Goal: Communication & Community: Answer question/provide support

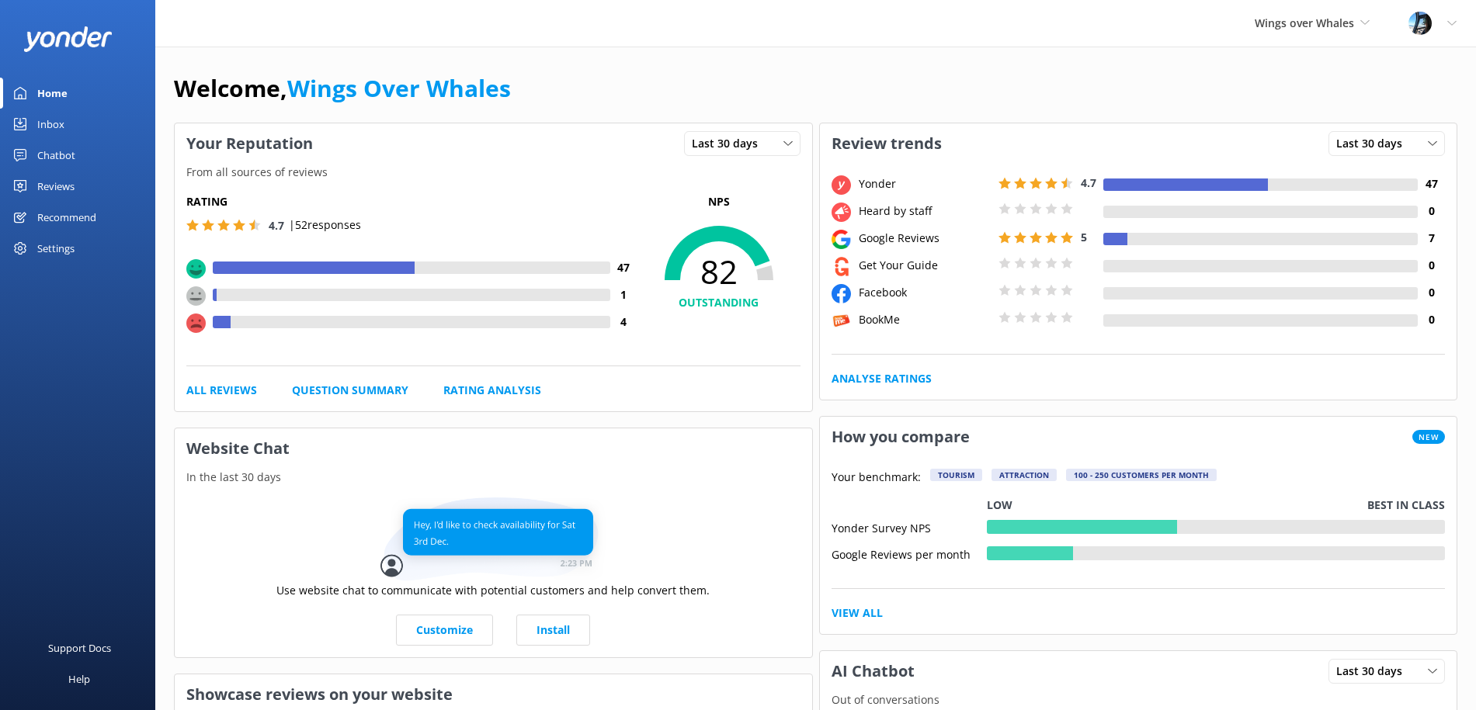
click at [61, 189] on div "Reviews" at bounding box center [55, 186] width 37 height 31
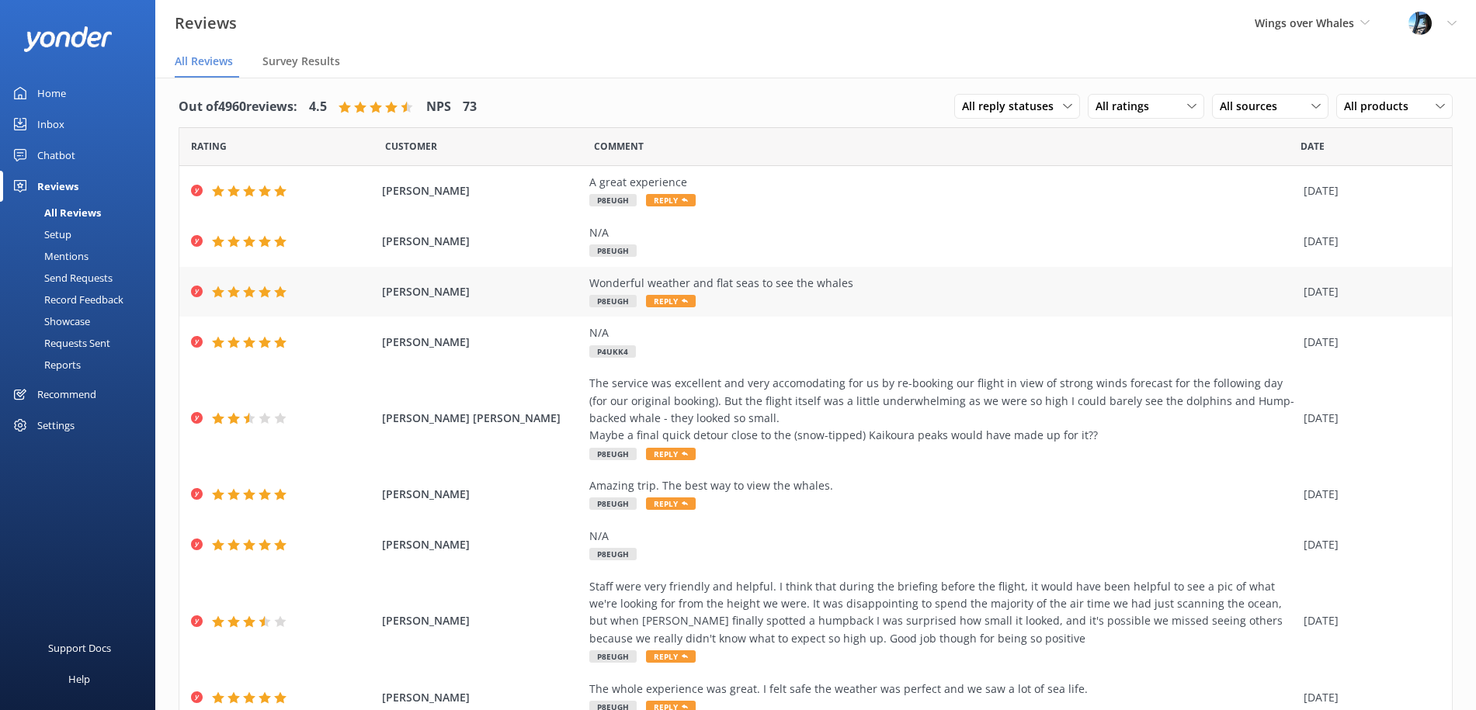
click at [789, 285] on div "Wonderful weather and flat seas to see the whales" at bounding box center [942, 283] width 707 height 17
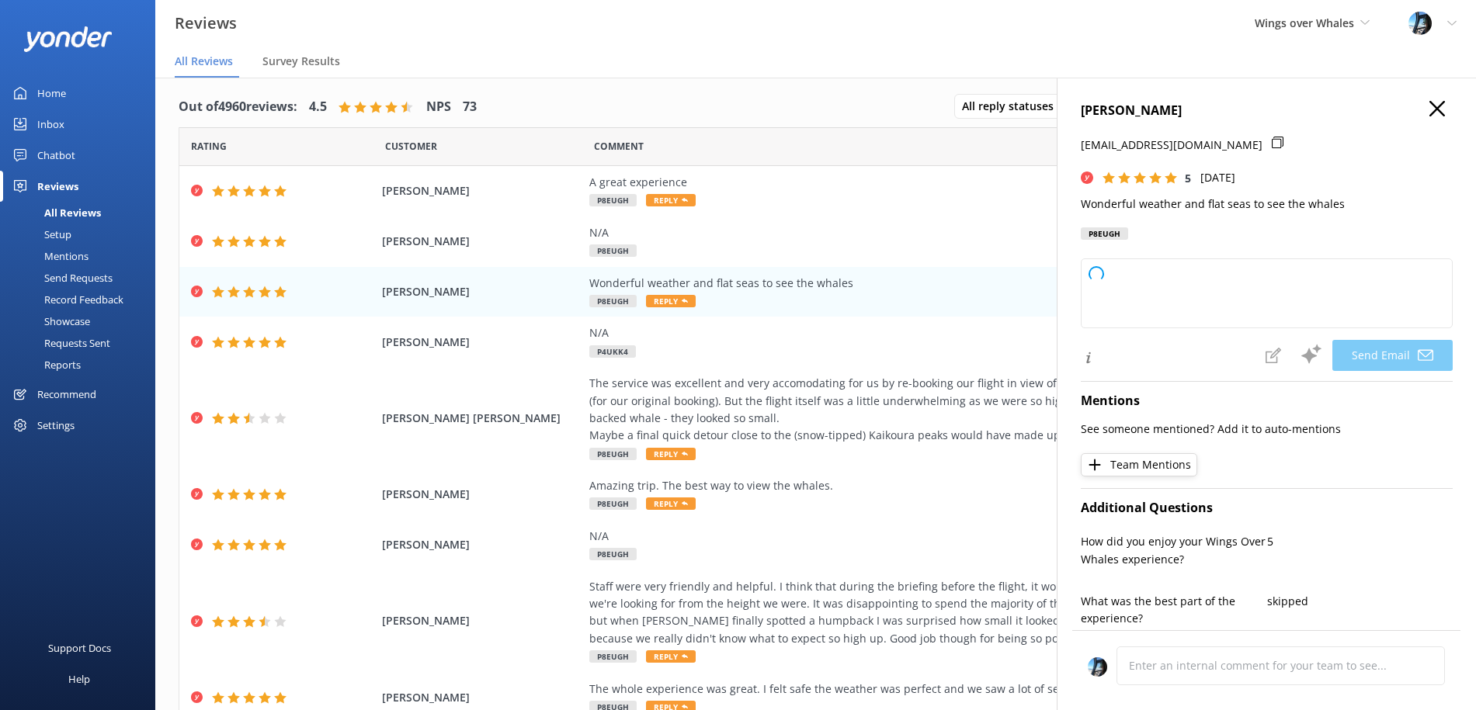
type textarea "Thank you, [PERSON_NAME]! We're so glad you enjoyed perfect weather and calm se…"
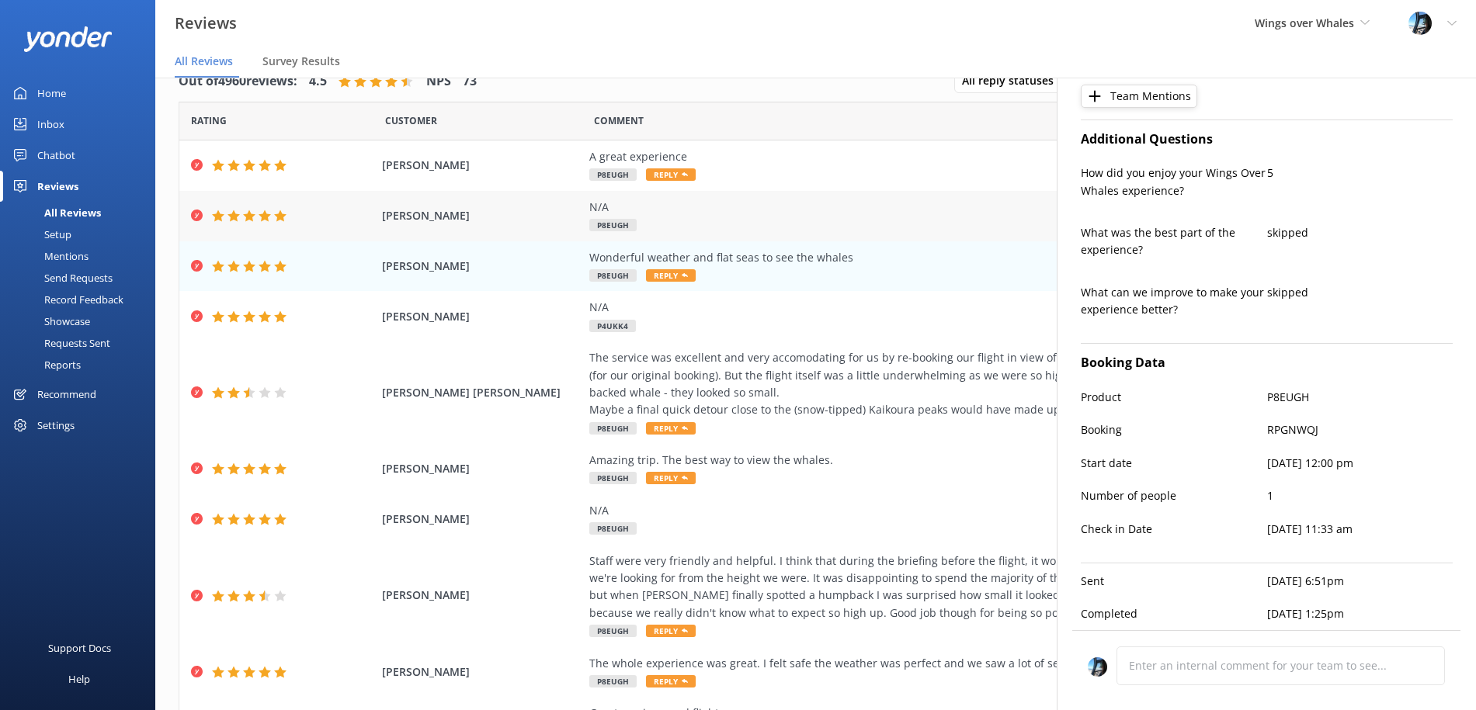
scroll to position [34, 0]
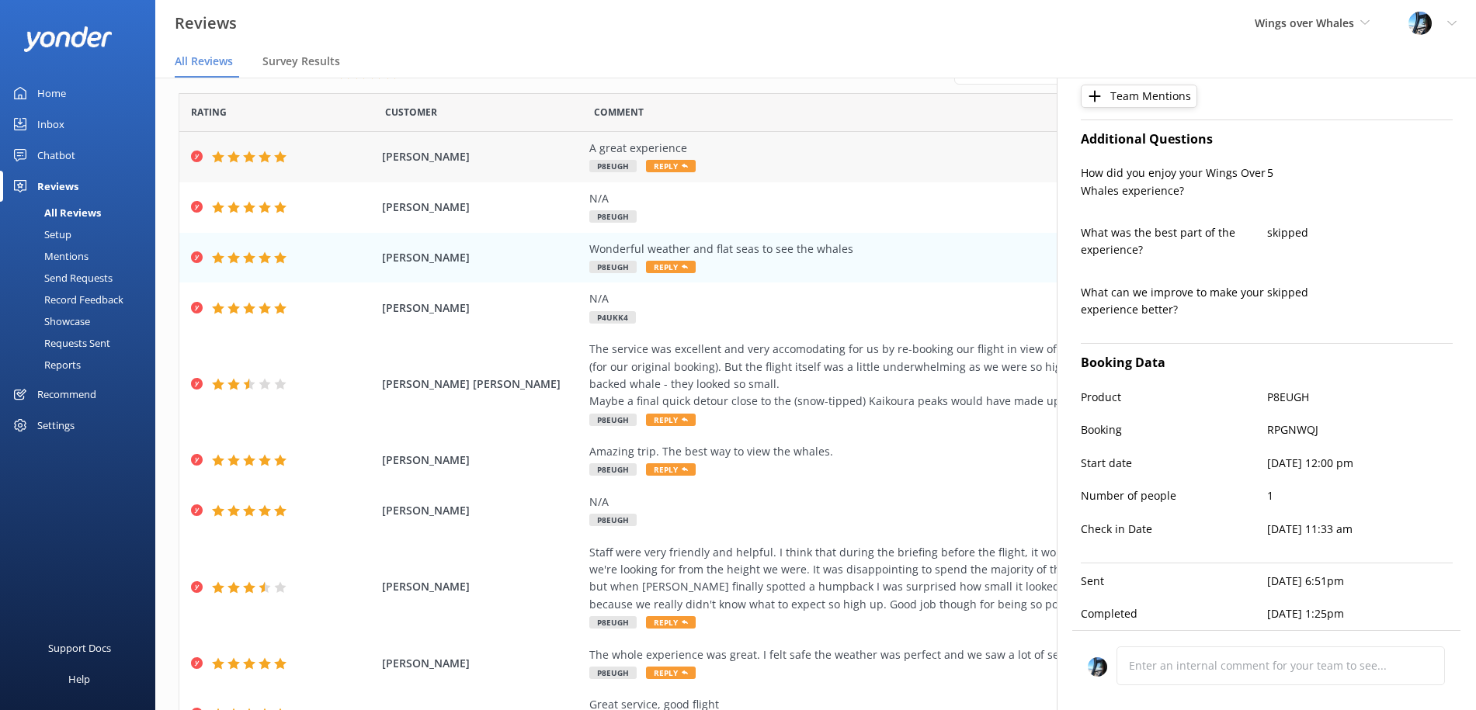
click at [747, 155] on div "A great experience" at bounding box center [942, 148] width 707 height 17
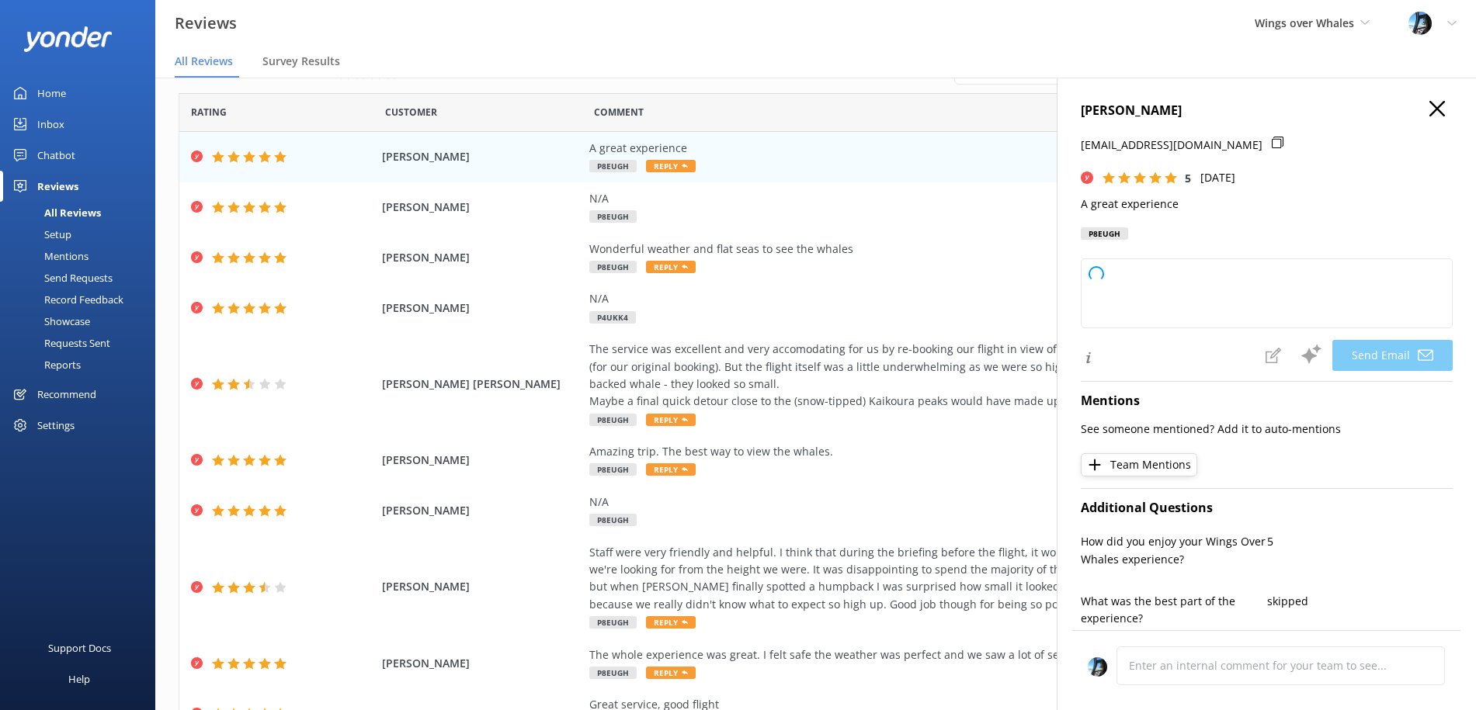
type textarea "Thank you so much, [PERSON_NAME]! We're thrilled to hear you had a great experi…"
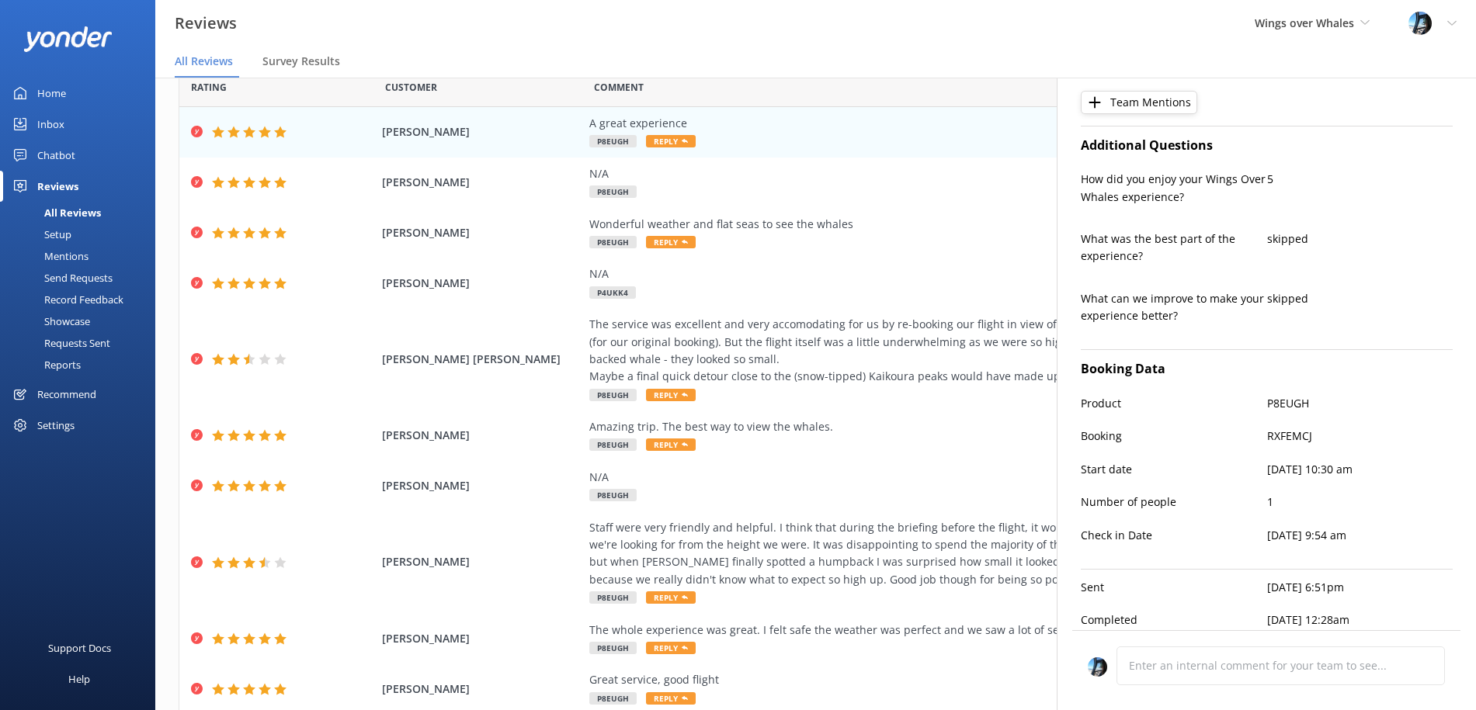
scroll to position [359, 0]
click at [688, 175] on div "N/A" at bounding box center [942, 173] width 707 height 17
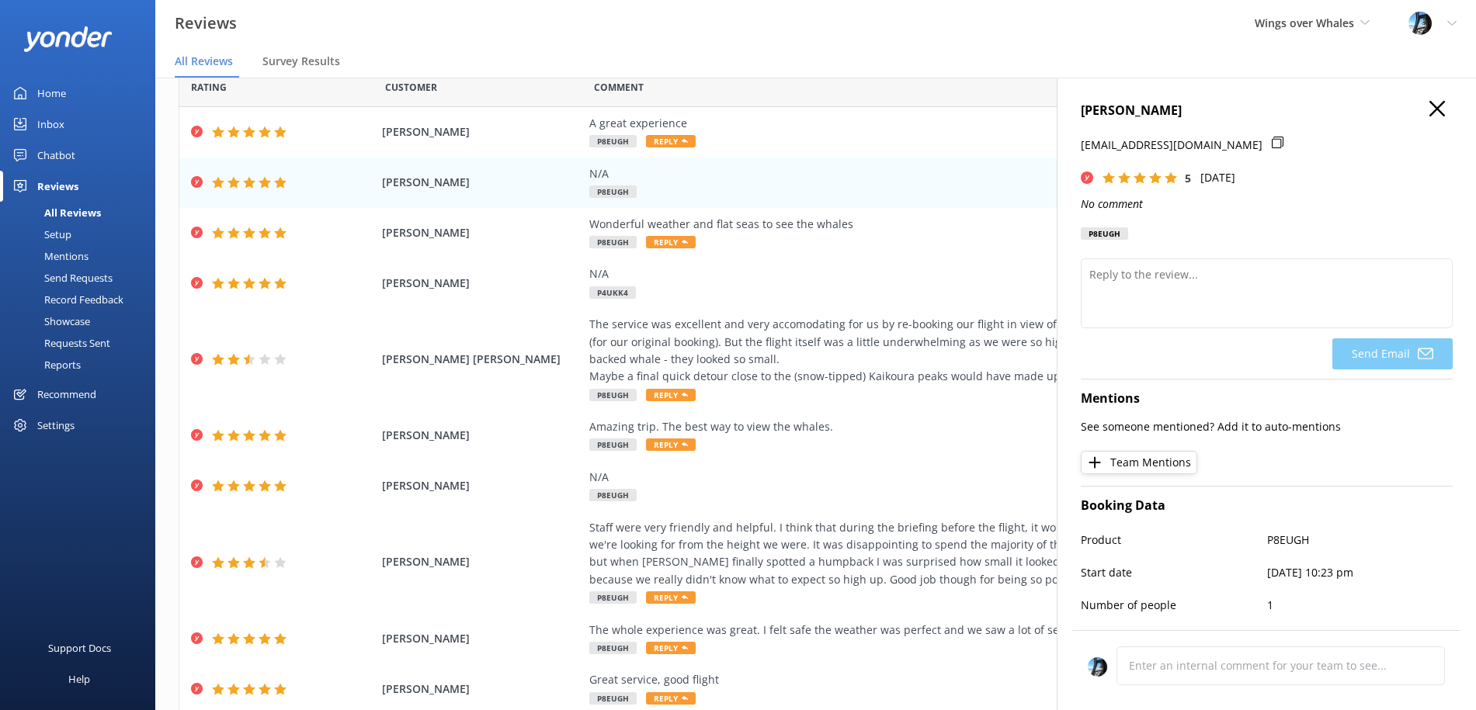
scroll to position [109, 0]
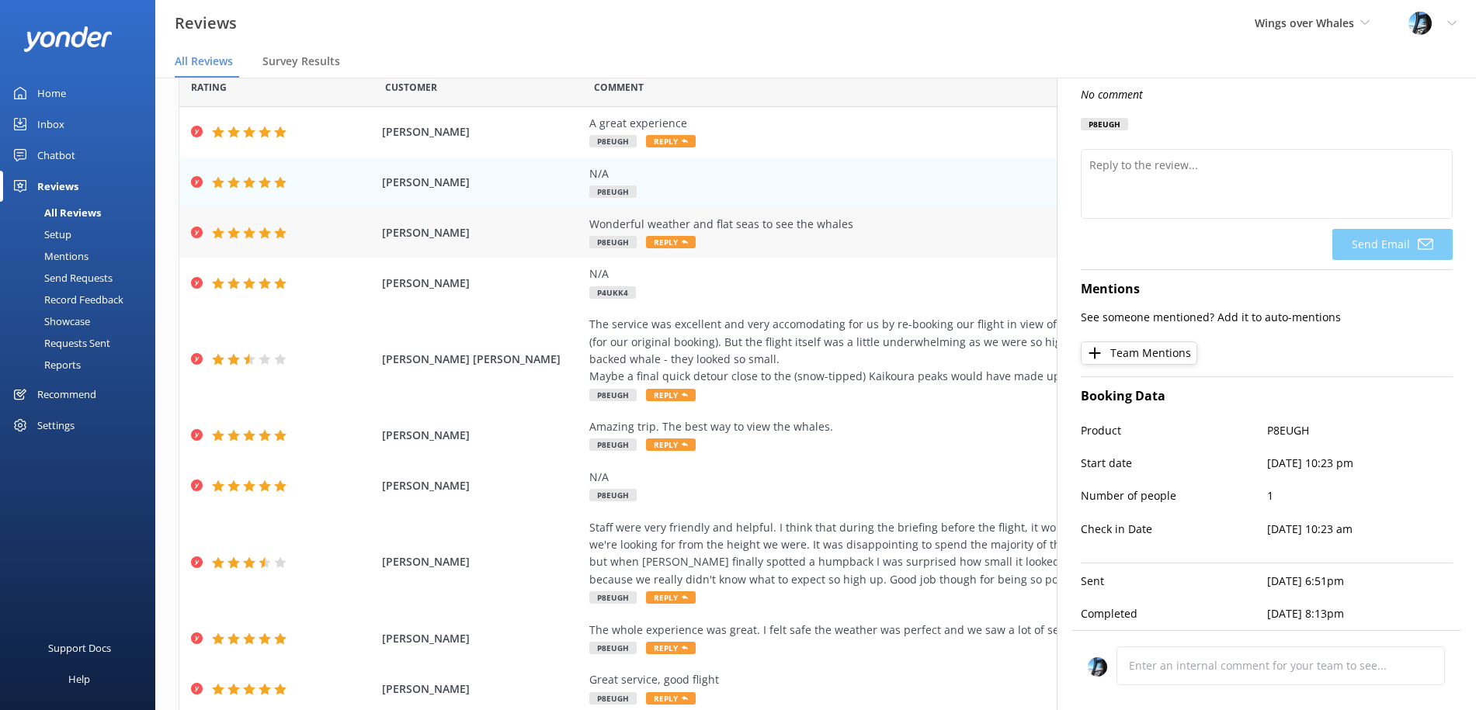
click at [792, 233] on div "Wonderful weather and flat seas to see the whales P8EUGH Reply" at bounding box center [942, 233] width 707 height 35
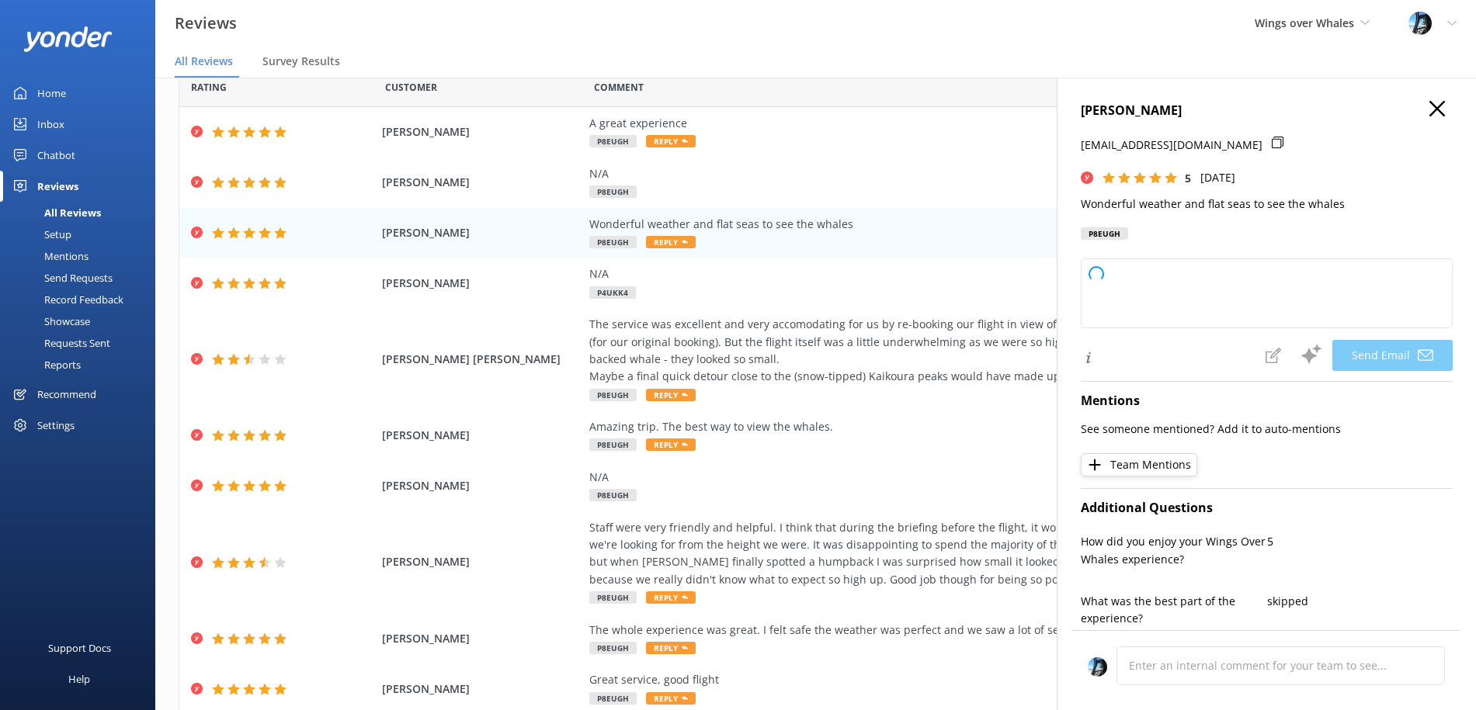
type textarea "Thank you so much, [PERSON_NAME]! We're thrilled you had perfect weather and ca…"
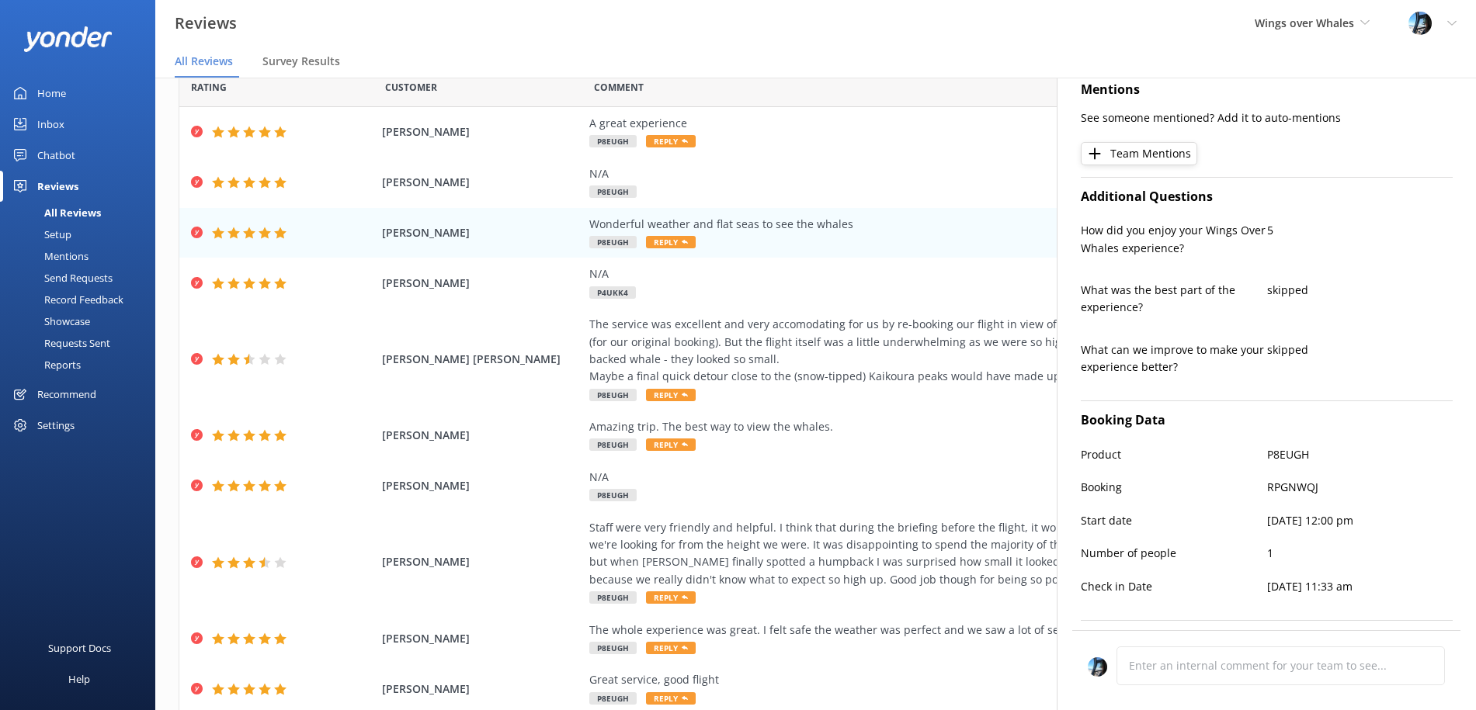
scroll to position [310, 0]
click at [808, 446] on div "Amazing trip. The best way to view the whales. P8EUGH Reply" at bounding box center [942, 436] width 707 height 35
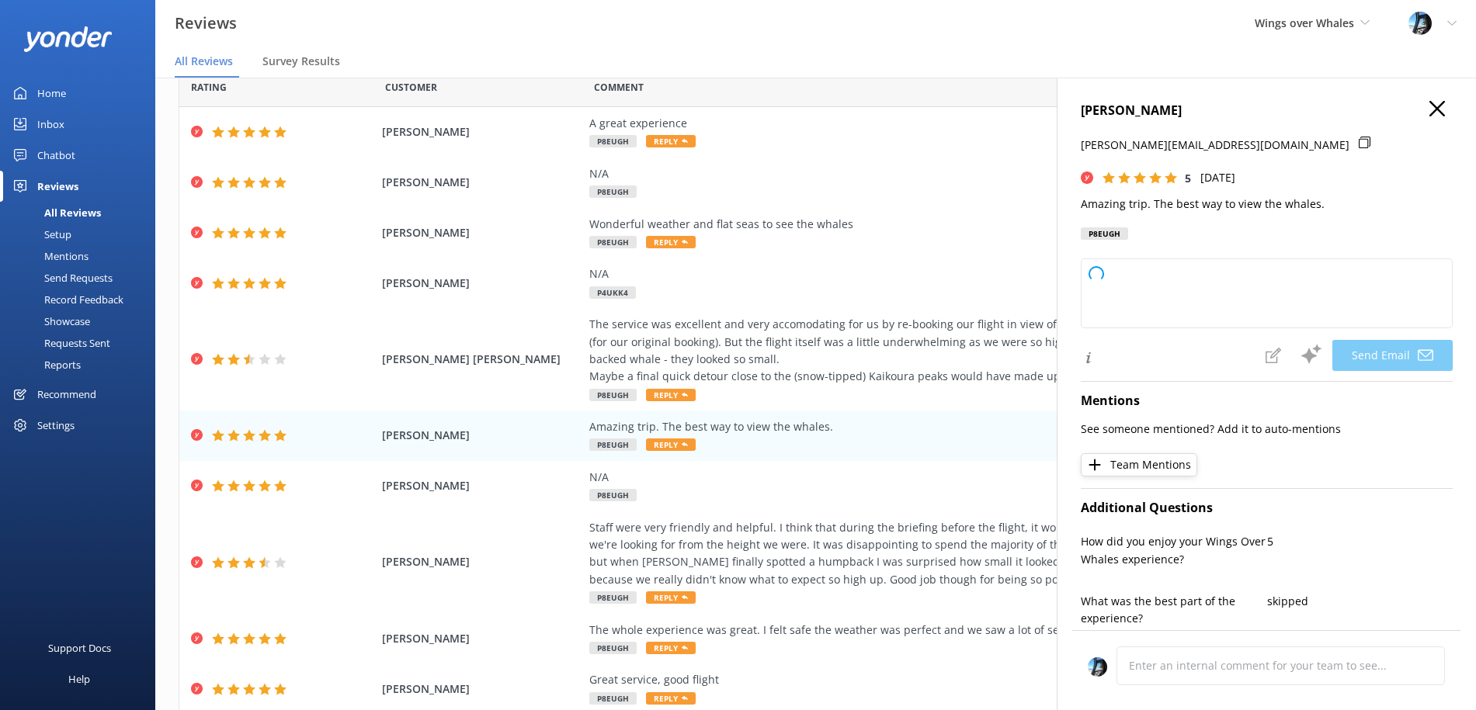
scroll to position [335, 0]
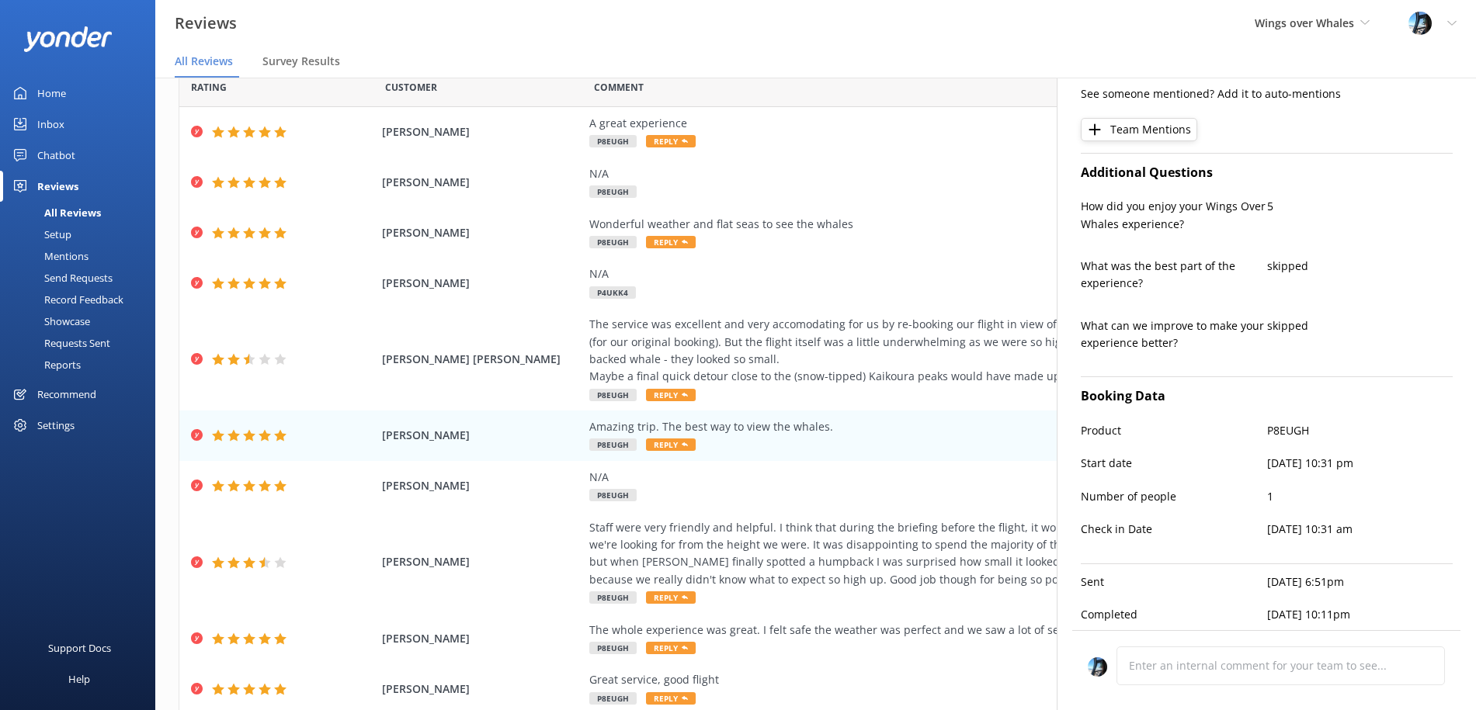
type textarea "Thank you so much for your kind words, [PERSON_NAME]! We're thrilled you had an…"
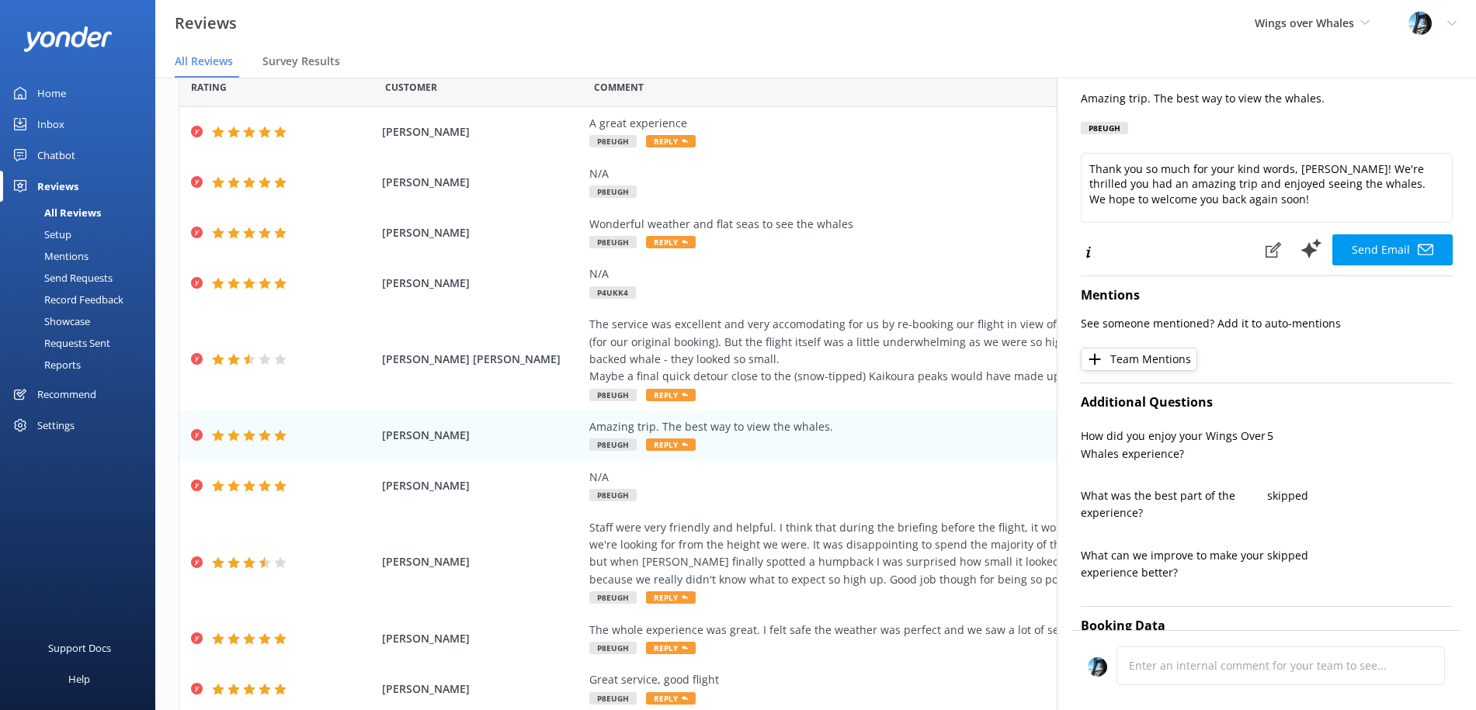
scroll to position [0, 0]
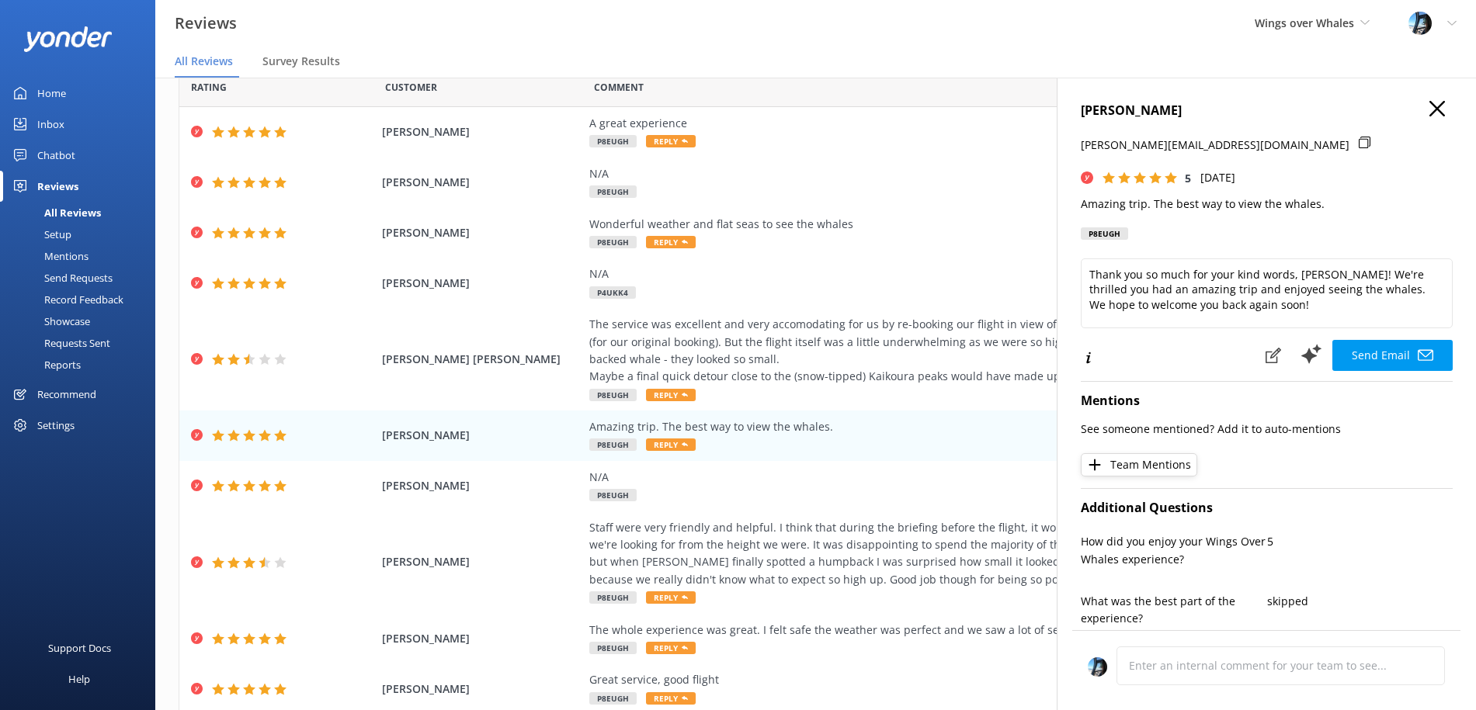
click at [1440, 106] on use "button" at bounding box center [1437, 109] width 16 height 16
